Goal: Task Accomplishment & Management: Complete application form

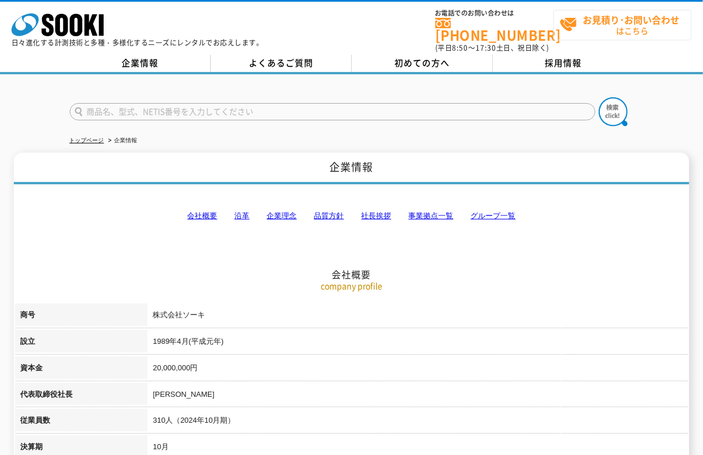
drag, startPoint x: 0, startPoint y: 0, endPoint x: 622, endPoint y: 20, distance: 622.5
click at [621, 21] on strong "お見積り･お問い合わせ" at bounding box center [632, 20] width 97 height 14
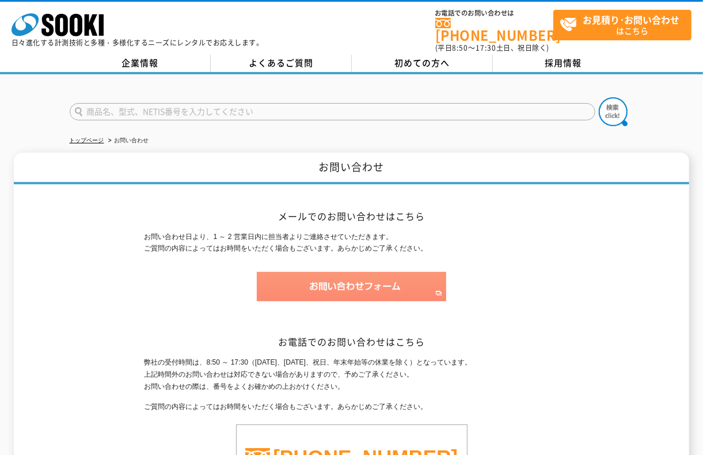
click at [363, 283] on img at bounding box center [352, 286] width 190 height 29
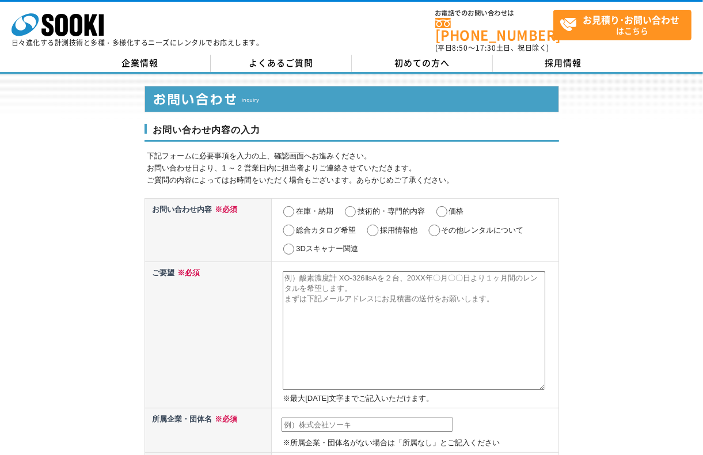
click at [434, 225] on input "その他レンタルについて" at bounding box center [434, 231] width 14 height 12
radio input "true"
drag, startPoint x: 435, startPoint y: 222, endPoint x: 422, endPoint y: 223, distance: 13.3
click at [434, 225] on input "その他レンタルについて" at bounding box center [434, 231] width 14 height 12
click at [286, 206] on input "在庫・納期" at bounding box center [289, 212] width 14 height 12
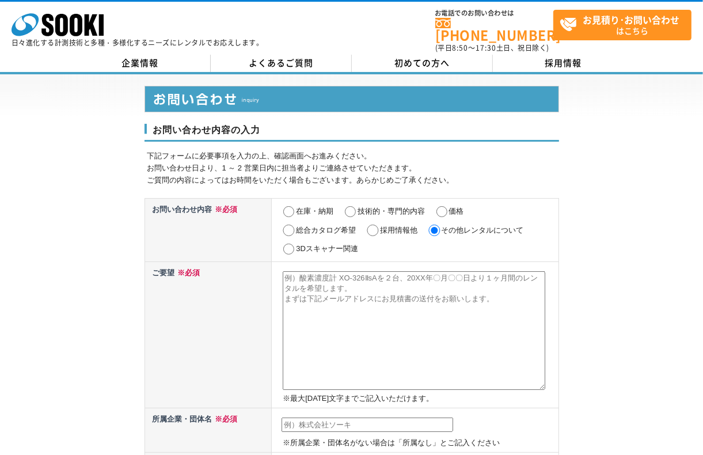
radio input "true"
click at [289, 206] on input "在庫・納期" at bounding box center [289, 212] width 14 height 12
click at [343, 295] on textarea at bounding box center [414, 330] width 263 height 119
paste textarea ""株式会社ソーキ 後藤司様 突然のご連絡失礼いたします。 M&A支援機構を運営してます、株式会社プレックスの深谷と申します。 この度、譲渡案件をご紹介させてい…"
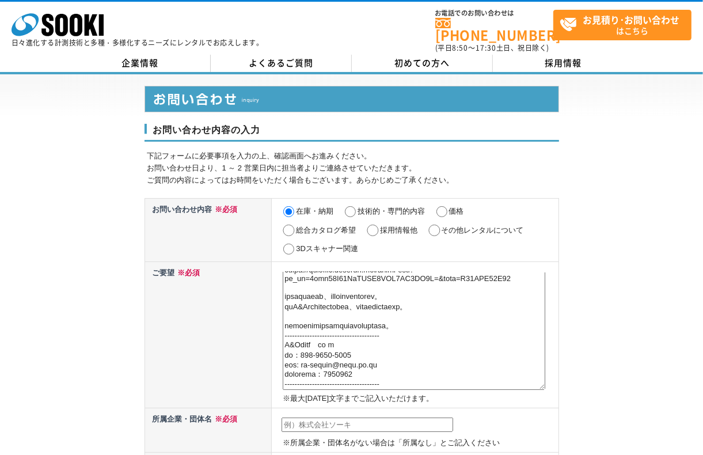
scroll to position [1, 0]
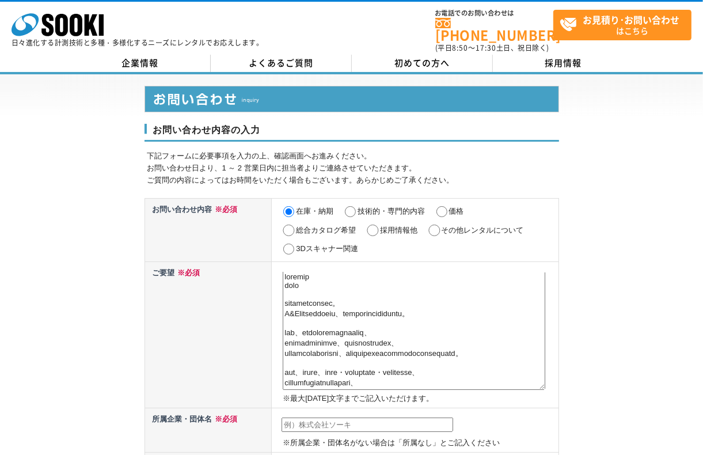
type textarea "株式会社ソーキ 後藤司様 突然のご連絡失礼いたします。 M&A支援機構を運営してます、株式会社プレックスの深谷と申します。 この度、譲渡案件をご紹介させていた…"
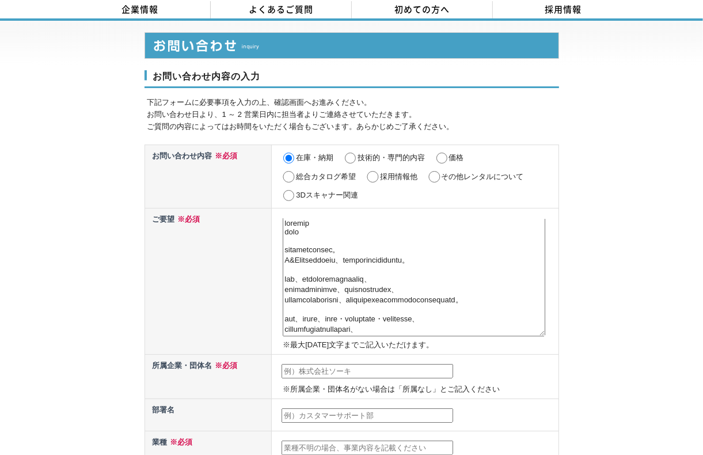
scroll to position [144, 0]
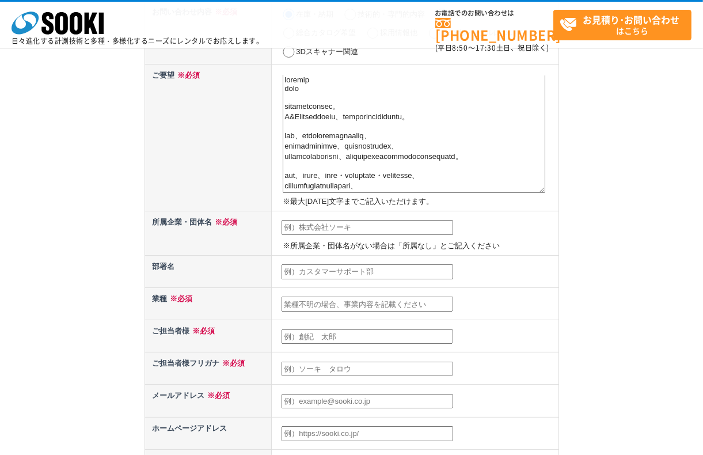
click at [359, 230] on input "text" at bounding box center [368, 227] width 172 height 15
type input "株式会社プレックス"
type input "[PERSON_NAME]"
type input "[EMAIL_ADDRESS][DOMAIN_NAME]"
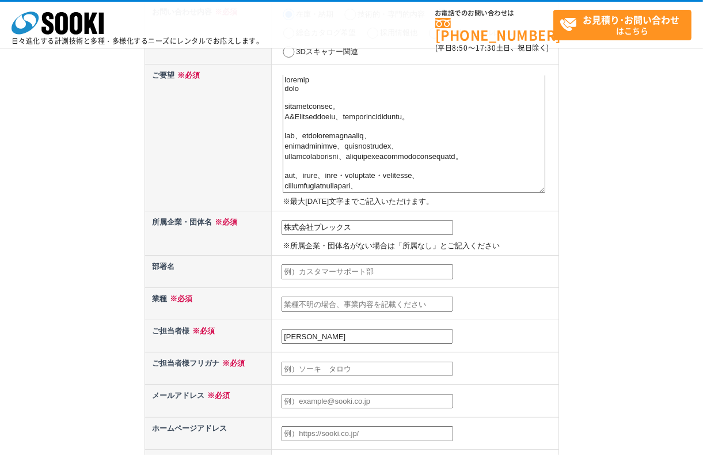
type input "103"
select select "13"
type input "東京都中央区日本橋本石町3-3-16室町ビル4階"
click at [342, 362] on input "[PERSON_NAME]" at bounding box center [368, 369] width 172 height 15
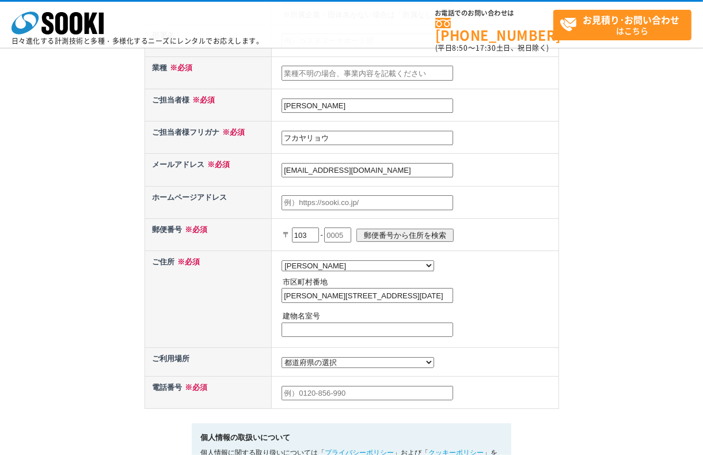
scroll to position [432, 0]
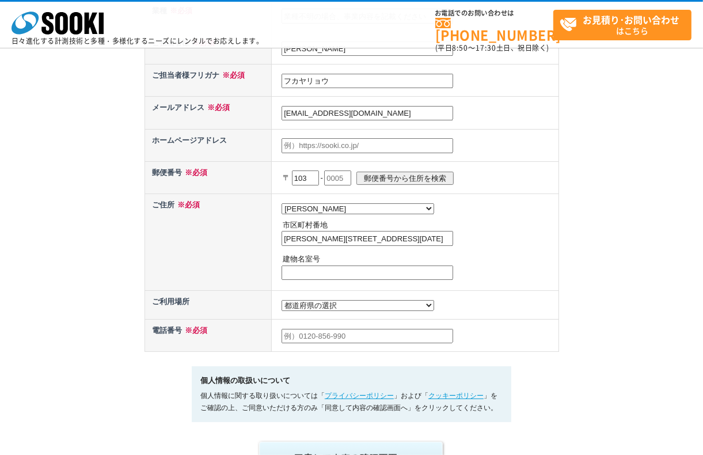
type input "フカヤリョウ"
click at [344, 171] on input "text" at bounding box center [337, 178] width 27 height 15
type input "0021"
click at [301, 235] on input "[PERSON_NAME][STREET_ADDRESS][DATE]" at bounding box center [368, 238] width 172 height 15
drag, startPoint x: 375, startPoint y: 236, endPoint x: 403, endPoint y: 236, distance: 28.2
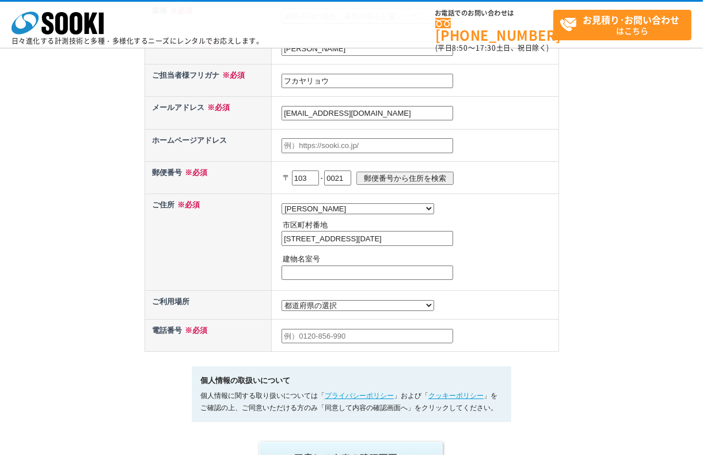
click at [435, 234] on input "中央区日本橋本石町3-3-16室町ビル4階" at bounding box center [368, 238] width 172 height 15
type input "中央区日本橋本石町3-3-16"
type input "室町ビル4階"
click at [329, 333] on input "text" at bounding box center [368, 336] width 172 height 15
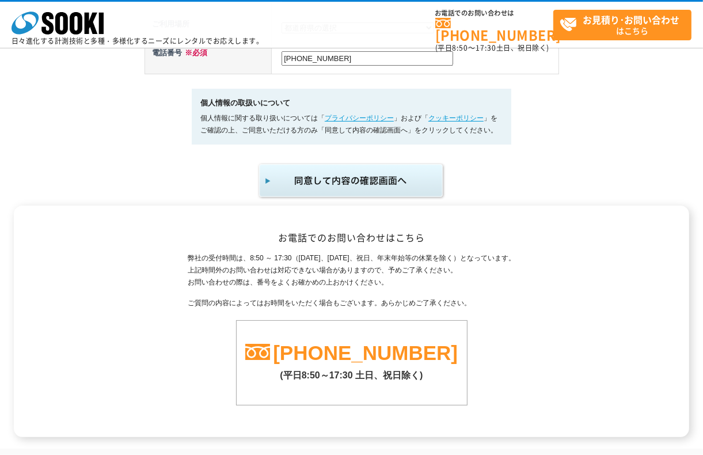
scroll to position [720, 0]
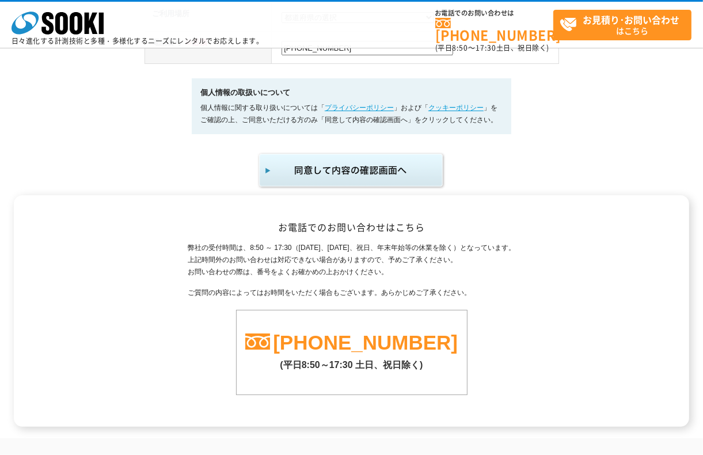
type input "050-1782-0380"
drag, startPoint x: 387, startPoint y: 166, endPoint x: 384, endPoint y: 171, distance: 6.2
click at [387, 166] on img "submit" at bounding box center [351, 171] width 189 height 38
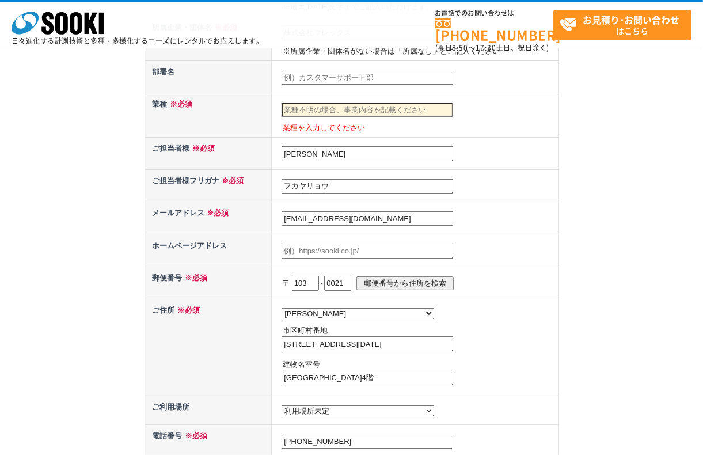
scroll to position [432, 0]
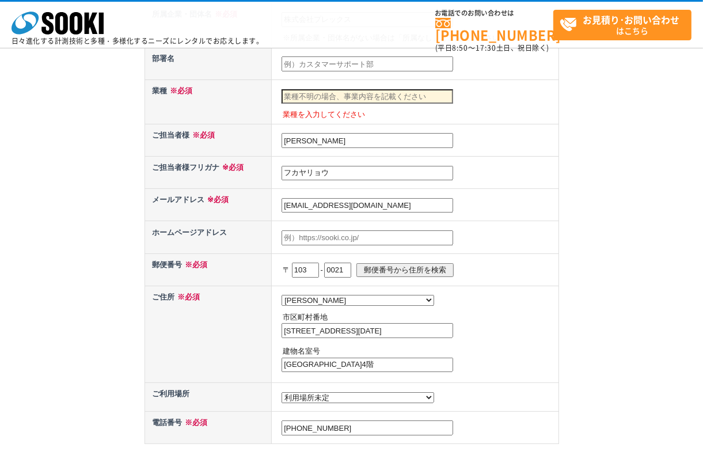
click at [358, 96] on input "text" at bounding box center [368, 96] width 172 height 15
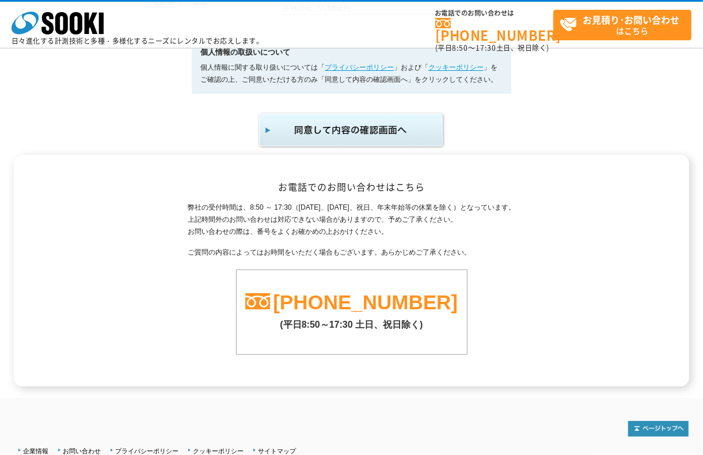
scroll to position [864, 0]
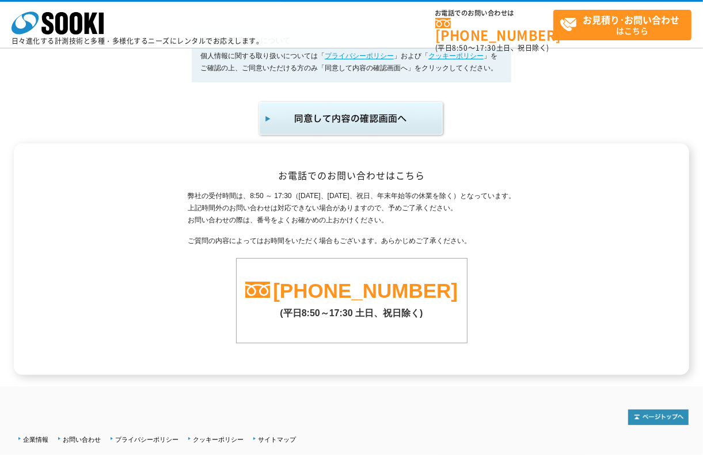
type input "専門サービス業"
click at [374, 114] on img "submit" at bounding box center [351, 119] width 189 height 38
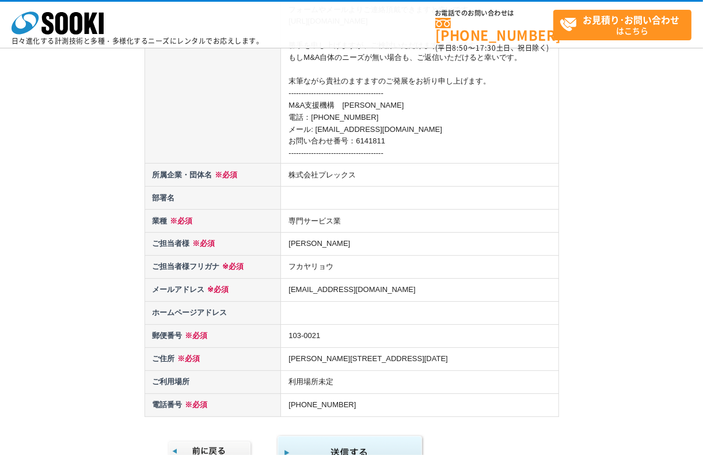
scroll to position [648, 0]
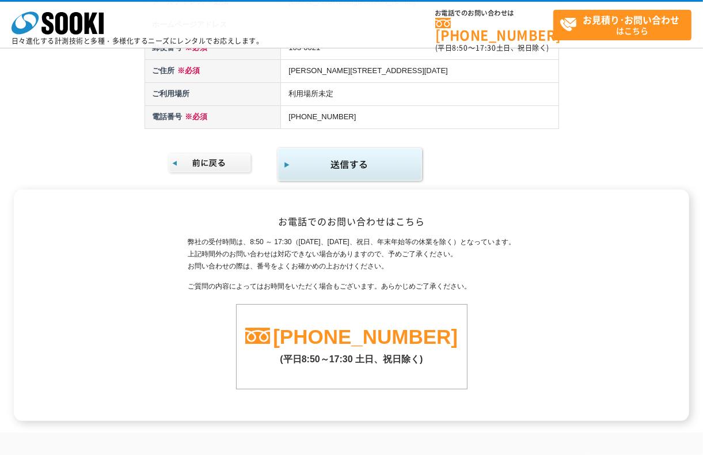
click at [366, 150] on img "submit" at bounding box center [351, 164] width 148 height 37
